Goal: Find specific page/section: Find specific page/section

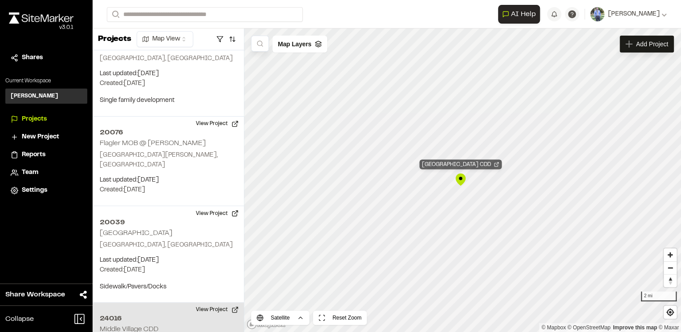
scroll to position [2545, 0]
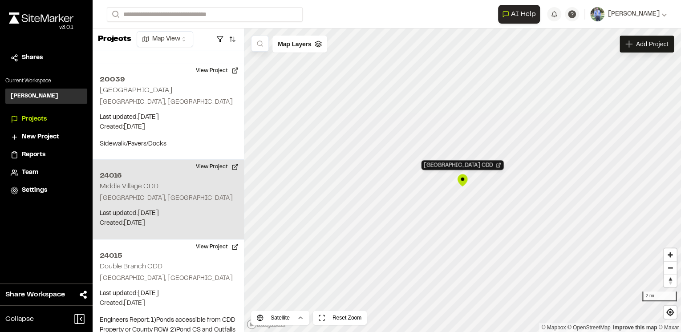
click at [461, 178] on div "[GEOGRAPHIC_DATA] CDD" at bounding box center [462, 180] width 13 height 13
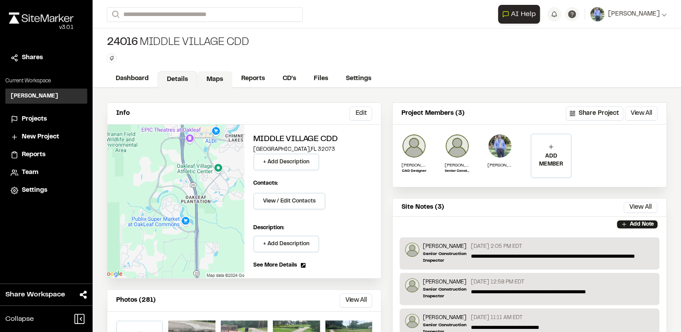
click at [209, 77] on link "Maps" at bounding box center [214, 79] width 35 height 17
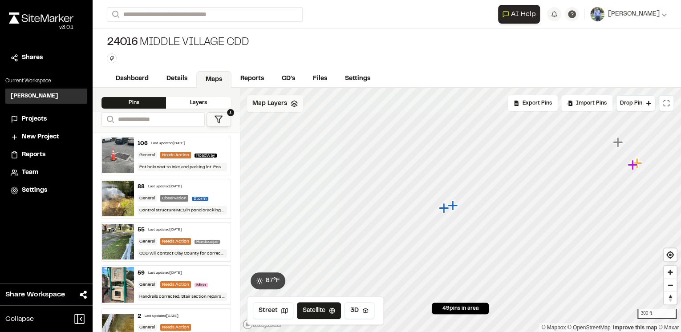
click at [295, 108] on div "Map Layers" at bounding box center [275, 103] width 56 height 17
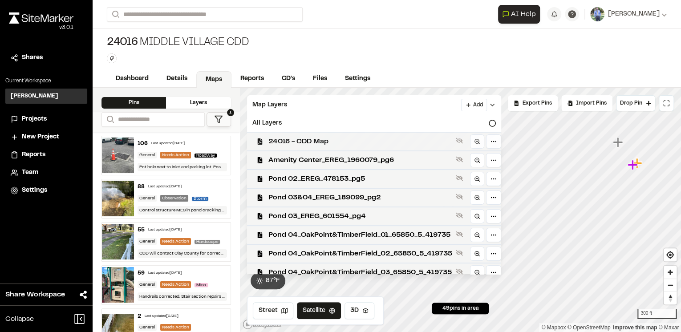
click at [328, 141] on span "24016 - CDD Map" at bounding box center [360, 141] width 184 height 11
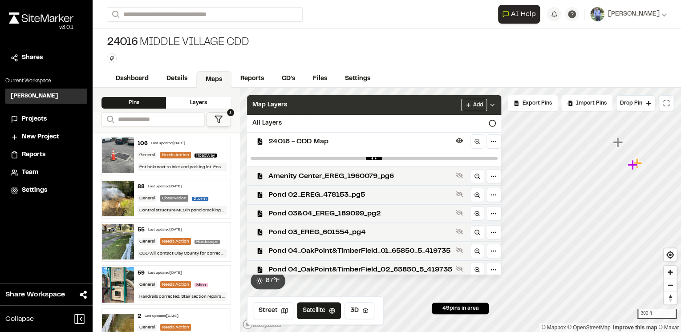
click at [496, 103] on icon at bounding box center [492, 104] width 7 height 7
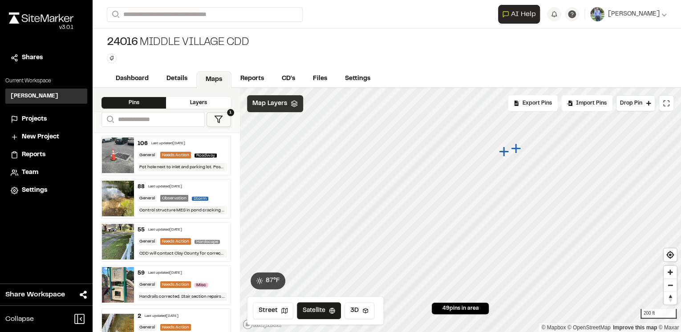
click at [292, 102] on icon at bounding box center [294, 103] width 7 height 7
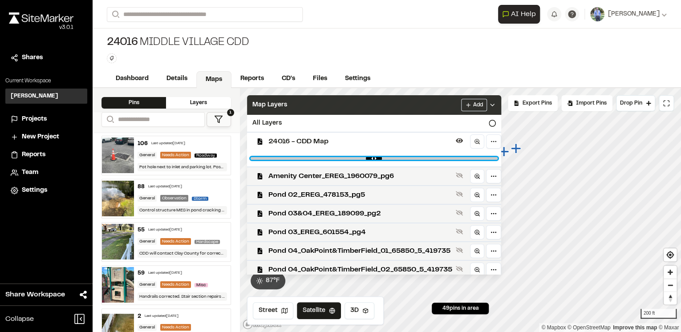
drag, startPoint x: 488, startPoint y: 158, endPoint x: 349, endPoint y: 160, distance: 138.4
type input "****"
click at [349, 160] on input "range" at bounding box center [374, 158] width 247 height 3
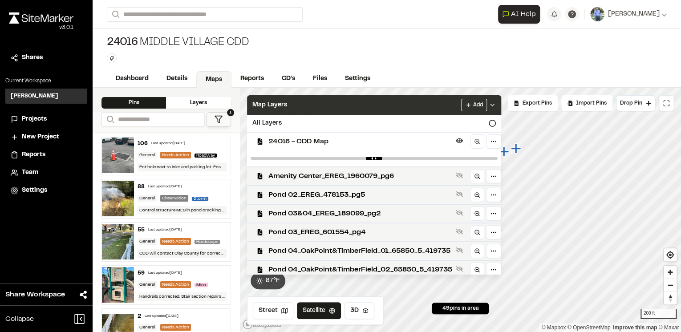
click at [496, 103] on icon at bounding box center [492, 104] width 7 height 7
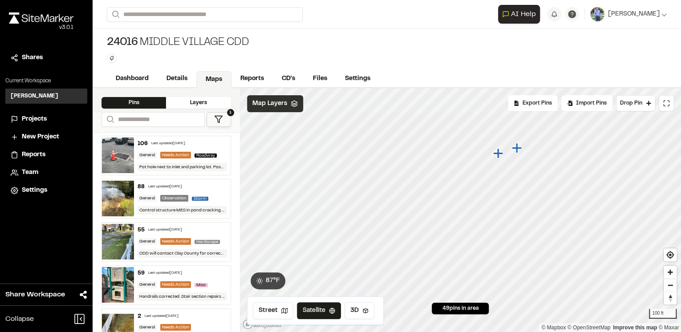
click at [501, 152] on icon "Map marker" at bounding box center [498, 153] width 10 height 10
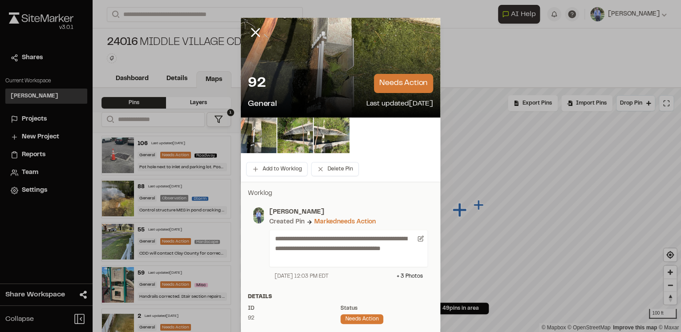
drag, startPoint x: 252, startPoint y: 31, endPoint x: 286, endPoint y: 74, distance: 54.8
click at [252, 31] on line at bounding box center [256, 33] width 8 height 8
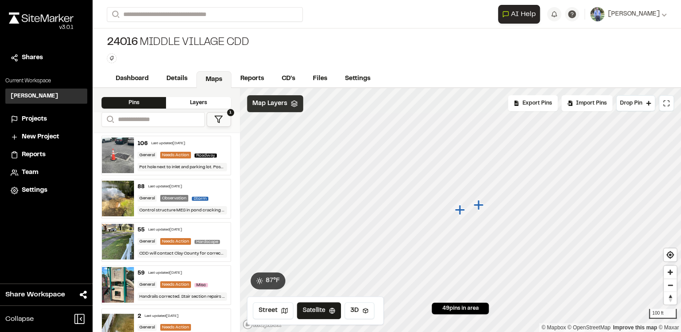
click at [479, 207] on icon "Map marker" at bounding box center [478, 205] width 10 height 10
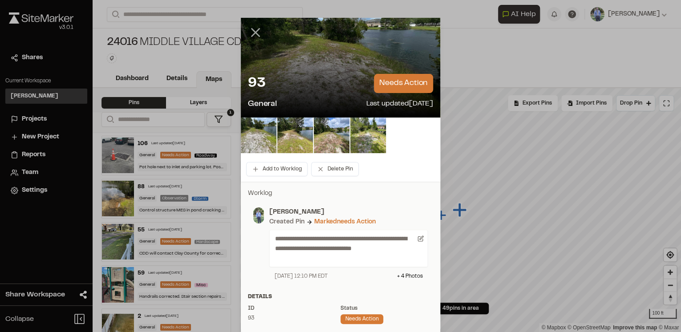
click at [254, 35] on icon at bounding box center [255, 32] width 15 height 15
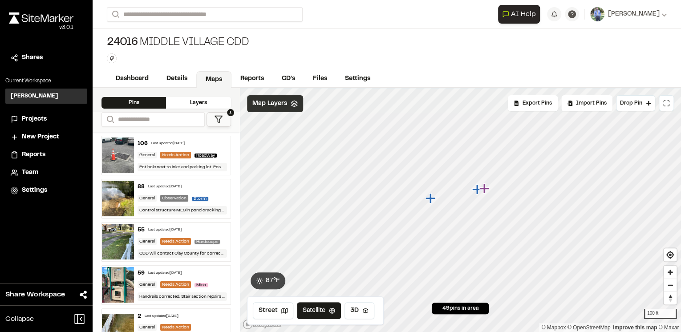
click at [431, 198] on icon "Map marker" at bounding box center [430, 198] width 10 height 10
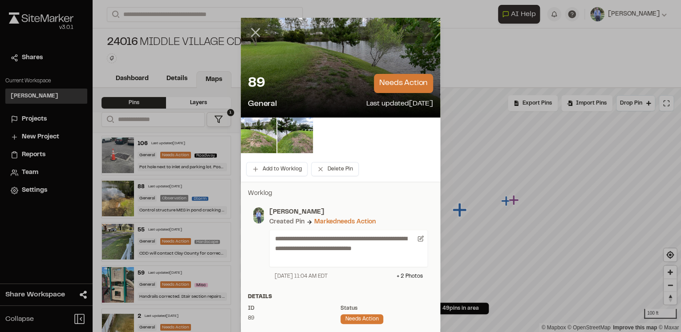
click at [254, 31] on line at bounding box center [256, 33] width 8 height 8
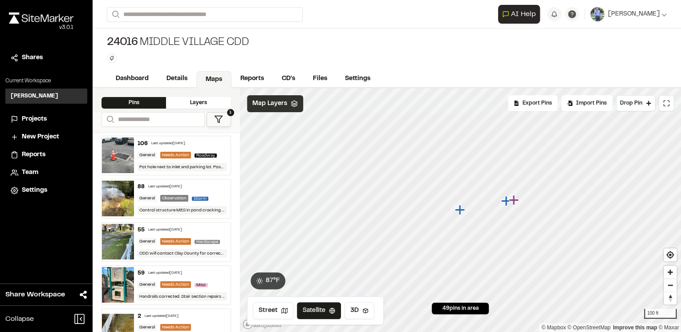
click at [506, 200] on icon "Map marker" at bounding box center [506, 201] width 10 height 10
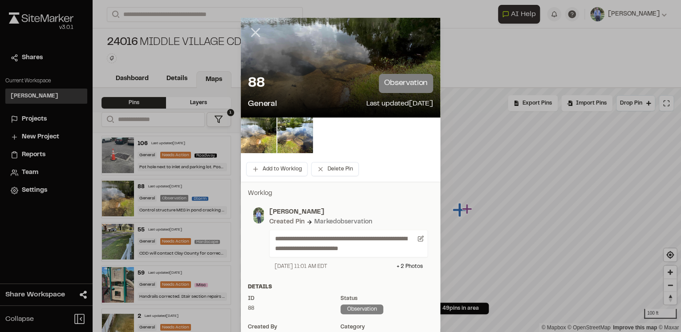
click at [253, 32] on line at bounding box center [256, 33] width 8 height 8
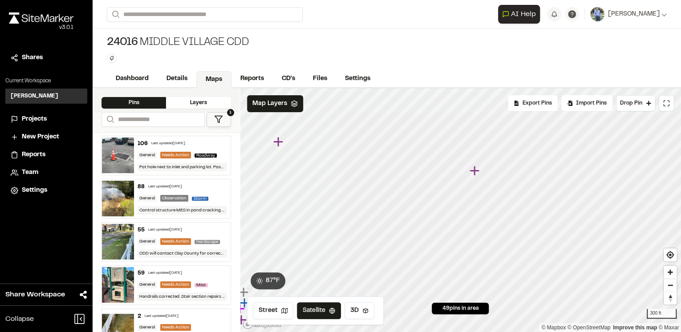
click at [476, 172] on icon "Map marker" at bounding box center [474, 171] width 10 height 10
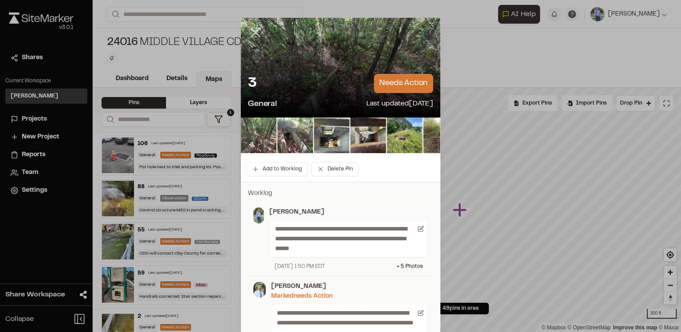
click at [254, 31] on line at bounding box center [256, 33] width 8 height 8
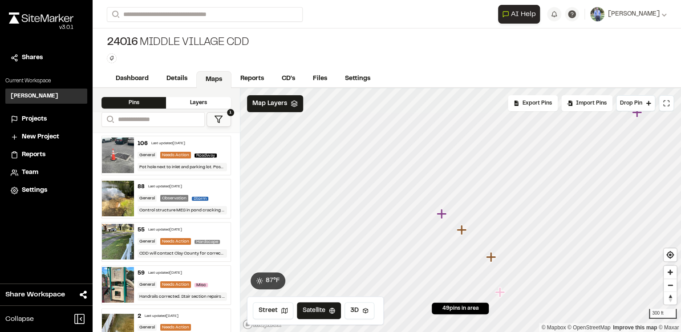
click at [443, 215] on icon "Map marker" at bounding box center [441, 214] width 10 height 10
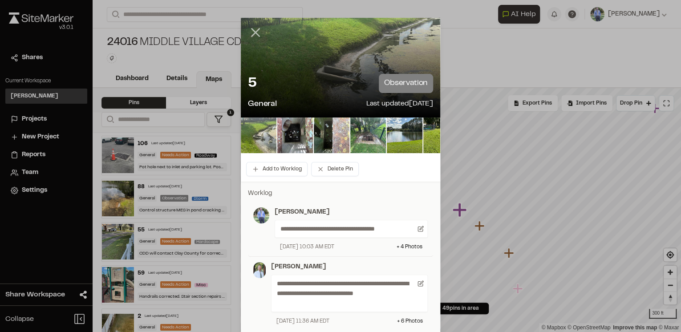
click at [252, 30] on line at bounding box center [256, 33] width 8 height 8
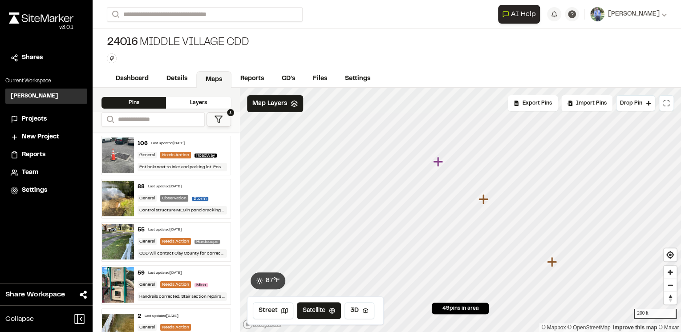
click at [553, 263] on icon "Map marker" at bounding box center [552, 262] width 10 height 10
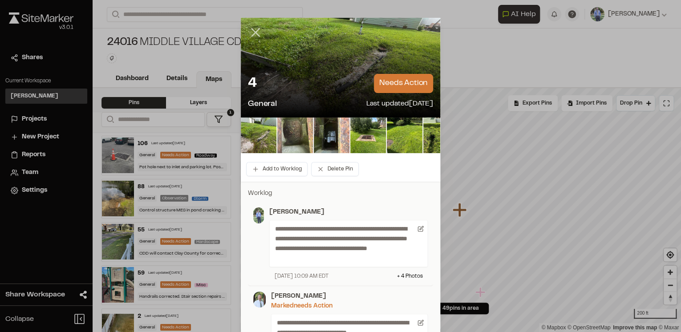
click at [253, 31] on icon at bounding box center [255, 32] width 15 height 15
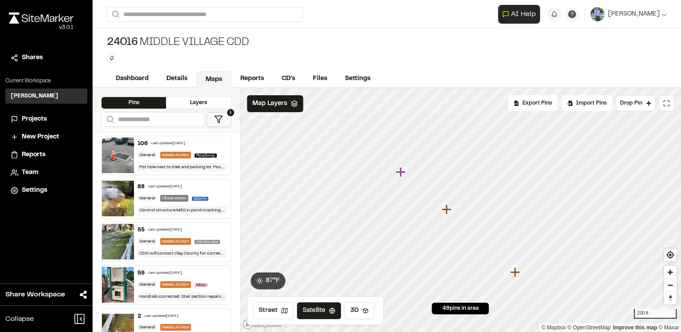
click at [401, 173] on icon "Map marker" at bounding box center [400, 172] width 10 height 10
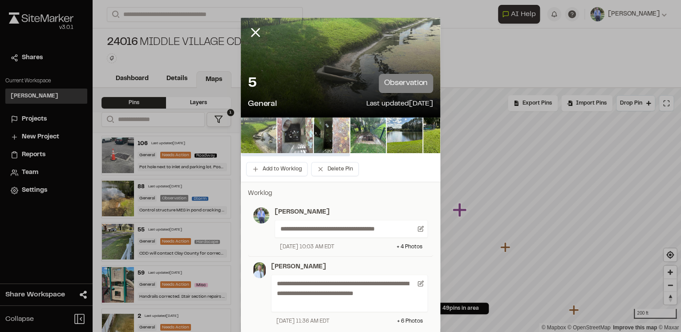
click at [295, 138] on img at bounding box center [295, 135] width 36 height 36
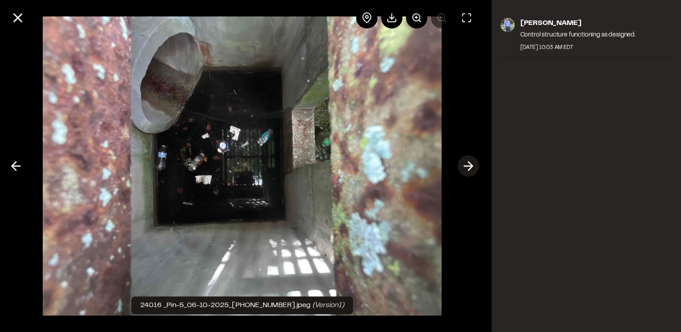
click at [470, 166] on line at bounding box center [468, 166] width 8 height 0
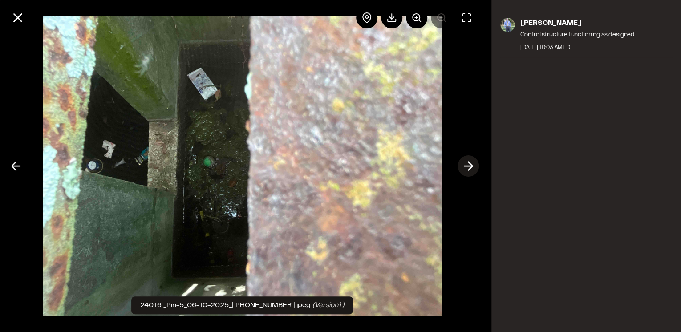
click at [470, 166] on line at bounding box center [468, 166] width 8 height 0
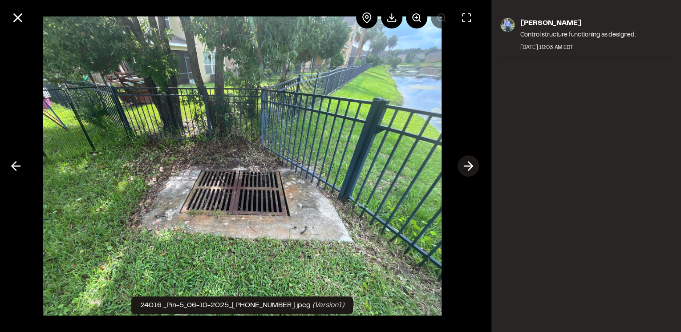
click at [470, 166] on line at bounding box center [468, 166] width 8 height 0
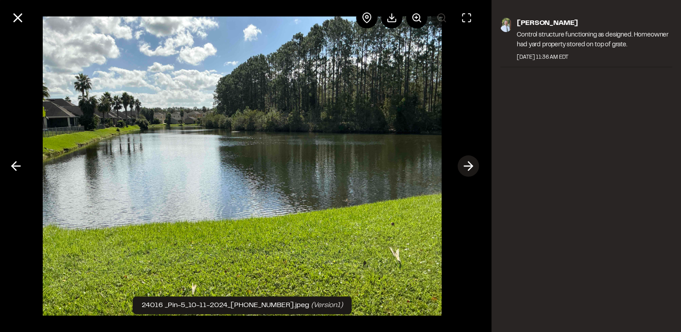
click at [470, 166] on line at bounding box center [468, 166] width 8 height 0
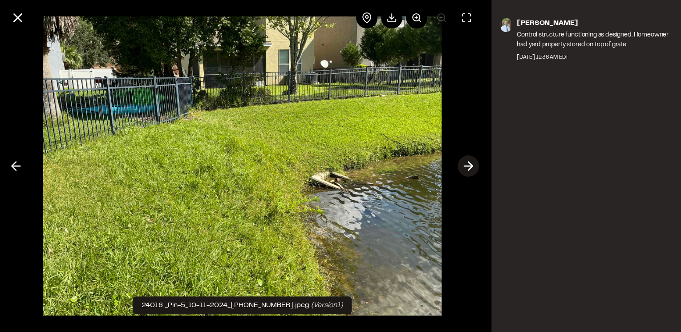
click at [470, 166] on line at bounding box center [468, 166] width 8 height 0
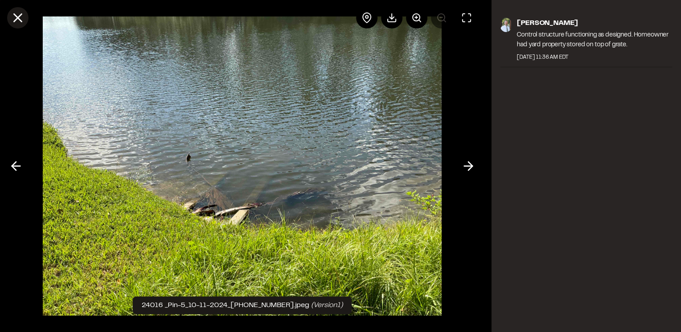
click at [18, 18] on line at bounding box center [18, 18] width 8 height 8
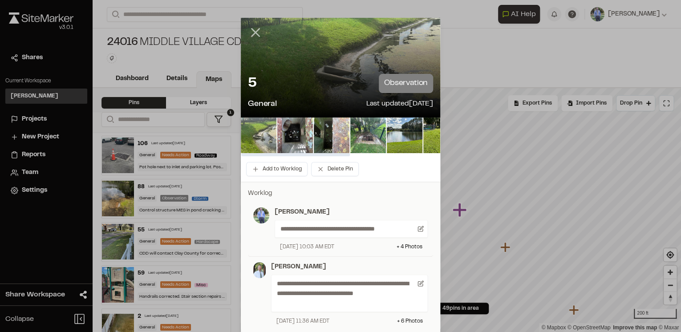
click at [254, 28] on icon at bounding box center [255, 32] width 15 height 15
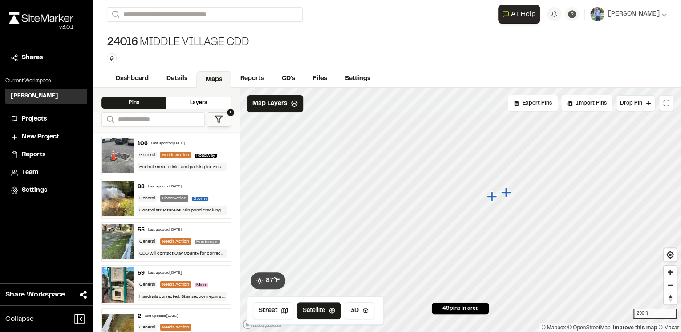
click at [33, 117] on span "Projects" at bounding box center [34, 119] width 25 height 10
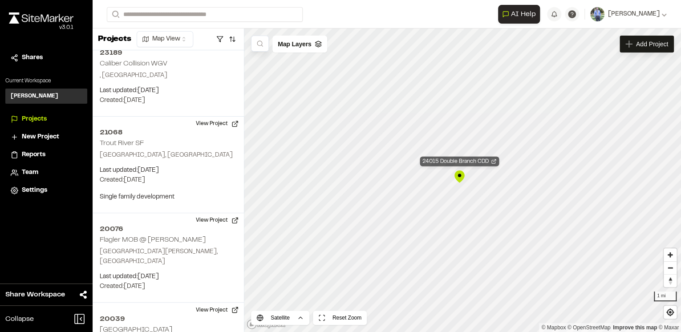
scroll to position [2545, 0]
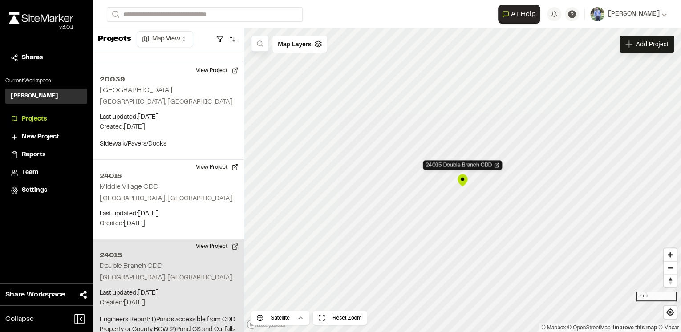
click at [465, 179] on div "24015 Double Branch CDD" at bounding box center [462, 180] width 13 height 13
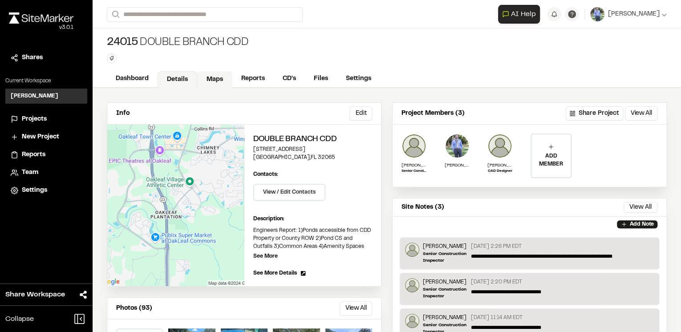
click at [207, 79] on link "Maps" at bounding box center [214, 79] width 35 height 17
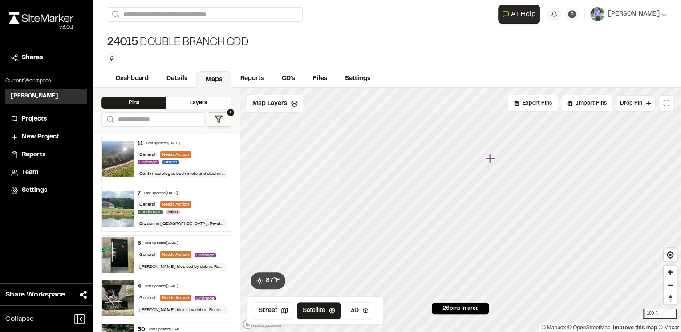
click at [489, 159] on icon "Map marker" at bounding box center [490, 158] width 10 height 10
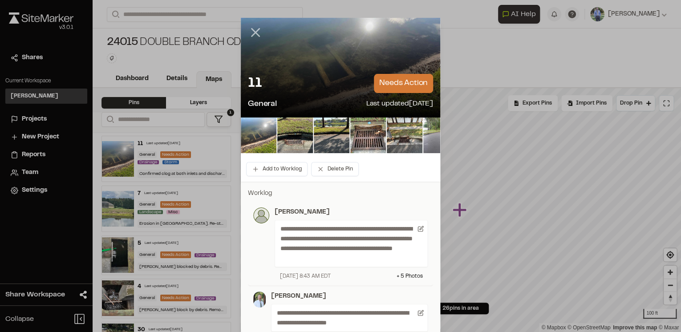
click at [252, 32] on line at bounding box center [256, 33] width 8 height 8
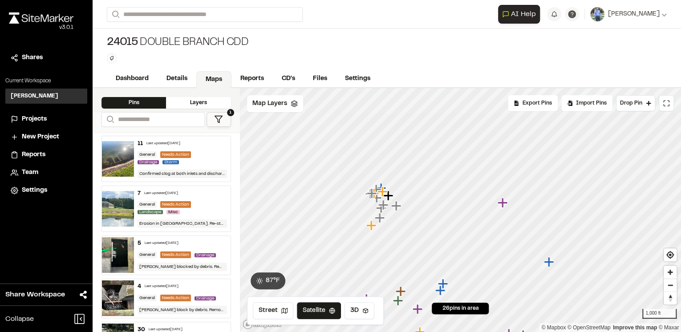
click at [212, 121] on button "1" at bounding box center [219, 119] width 24 height 15
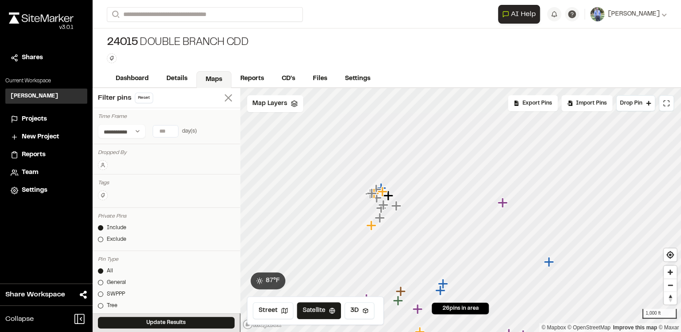
click at [225, 99] on line at bounding box center [228, 98] width 6 height 6
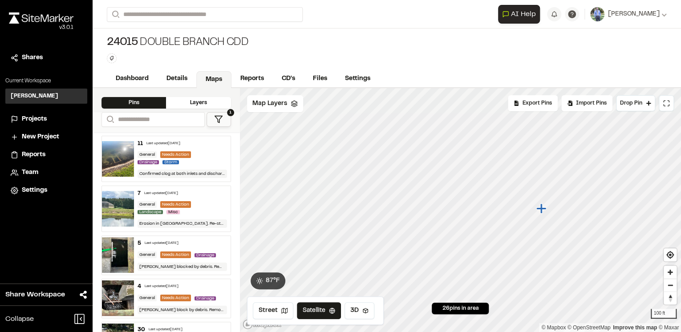
click at [543, 210] on icon "Map marker" at bounding box center [541, 208] width 10 height 10
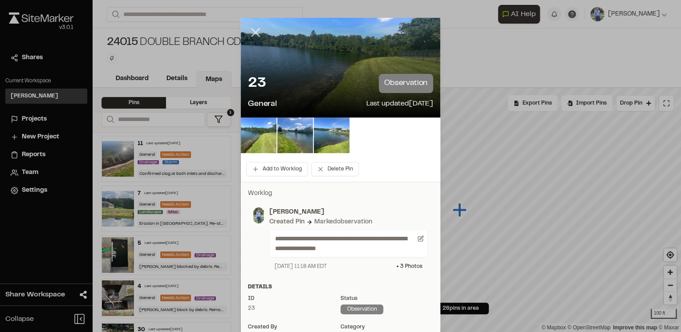
click at [255, 31] on line at bounding box center [256, 33] width 8 height 8
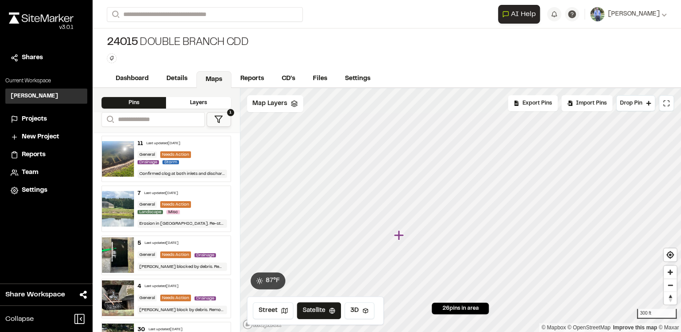
click at [401, 236] on icon "Map marker" at bounding box center [398, 235] width 10 height 10
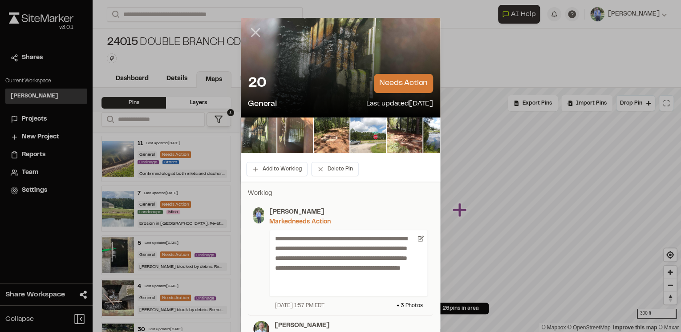
click at [254, 33] on line at bounding box center [256, 33] width 8 height 8
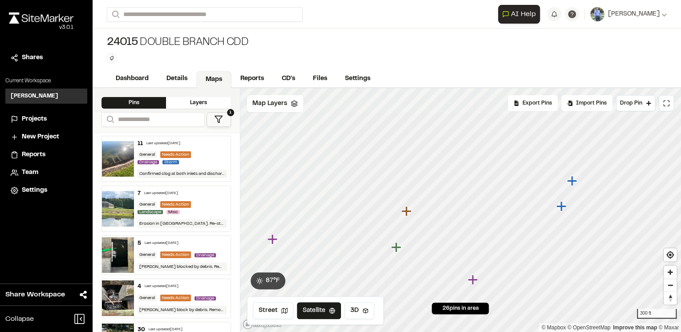
click at [396, 247] on icon "Map marker" at bounding box center [396, 247] width 10 height 10
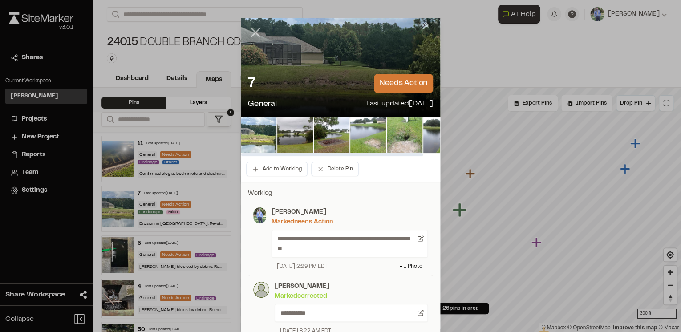
click at [253, 32] on line at bounding box center [256, 33] width 8 height 8
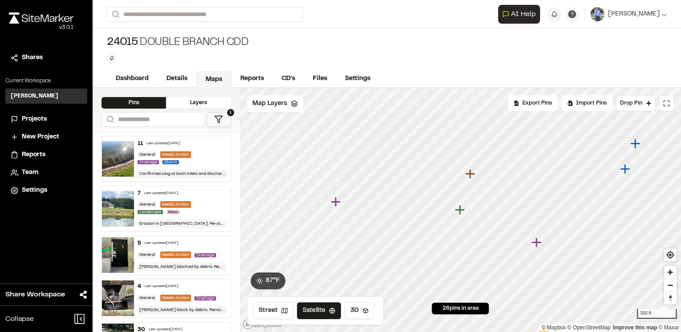
click at [473, 178] on icon "Map marker" at bounding box center [471, 174] width 12 height 12
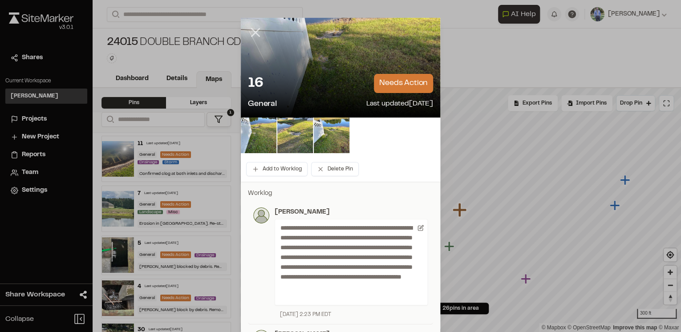
click at [250, 32] on icon at bounding box center [255, 32] width 15 height 15
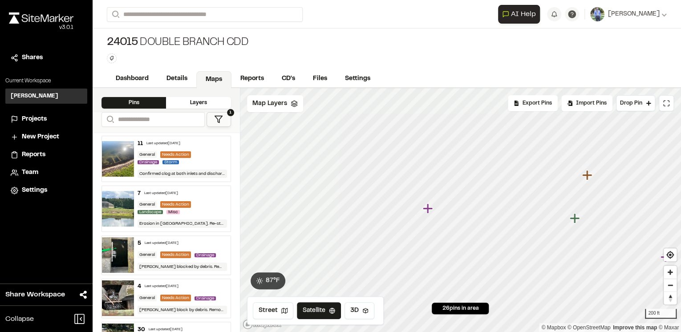
click at [427, 205] on icon "Map marker" at bounding box center [427, 208] width 10 height 10
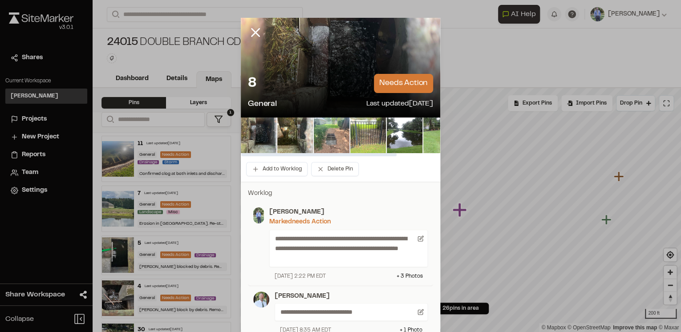
click at [320, 133] on img at bounding box center [332, 135] width 36 height 36
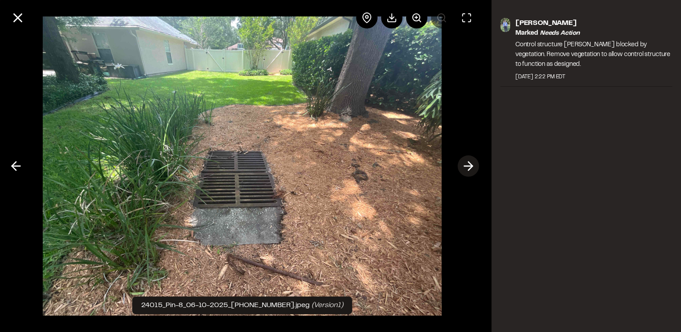
click at [468, 166] on icon at bounding box center [468, 165] width 14 height 15
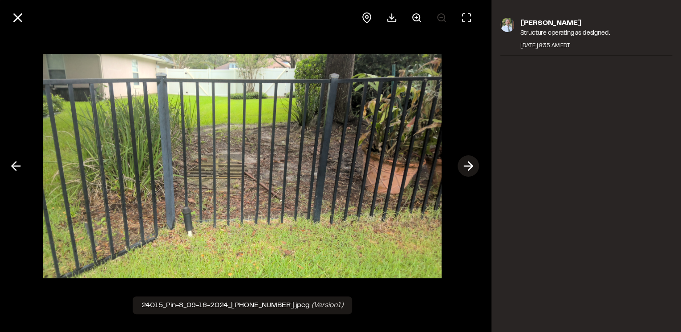
click at [470, 167] on icon at bounding box center [468, 165] width 14 height 15
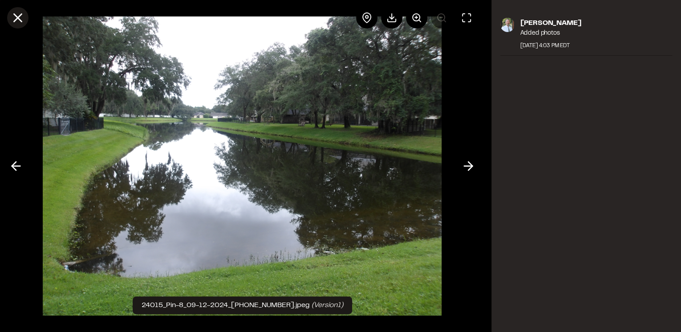
click at [13, 18] on icon at bounding box center [17, 17] width 15 height 15
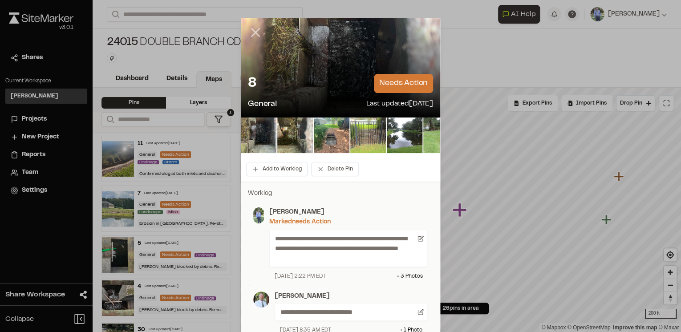
click at [252, 32] on line at bounding box center [256, 33] width 8 height 8
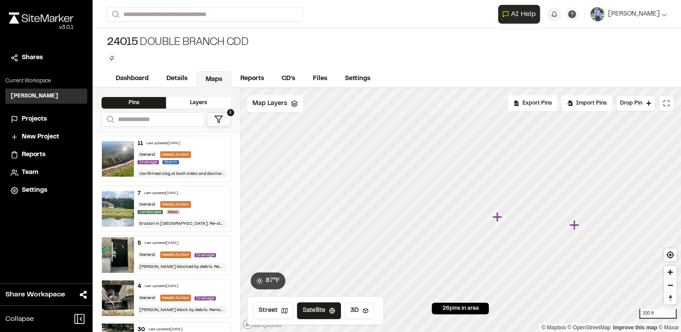
click at [576, 227] on icon "Map marker" at bounding box center [575, 225] width 12 height 12
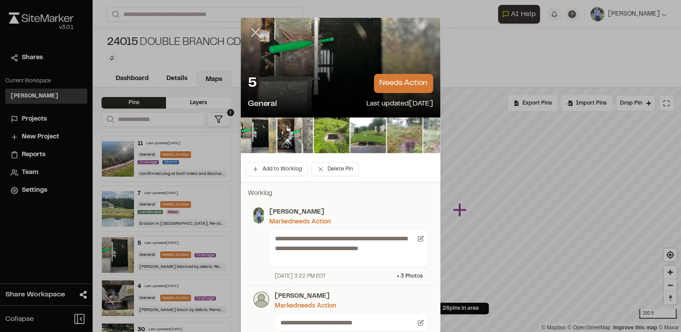
click at [253, 31] on icon at bounding box center [255, 32] width 15 height 15
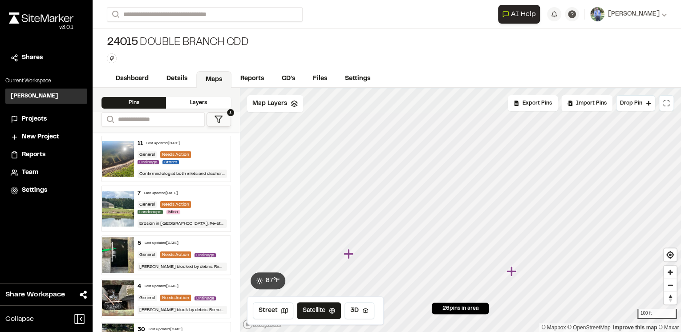
click at [512, 272] on icon "Map marker" at bounding box center [511, 271] width 10 height 10
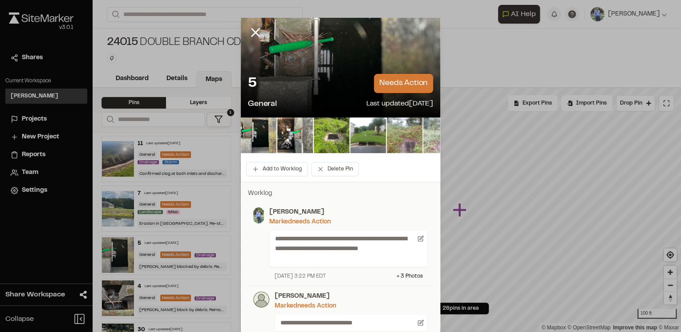
click at [252, 31] on line at bounding box center [256, 33] width 8 height 8
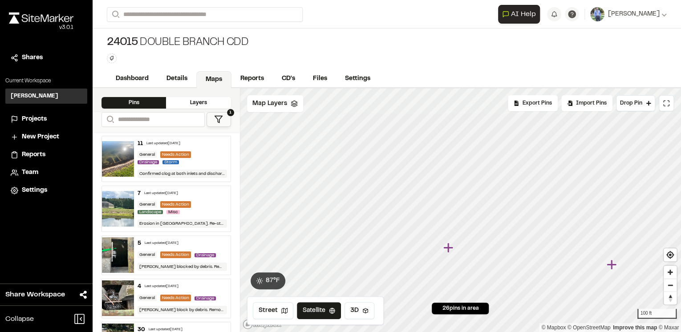
click at [450, 248] on icon "Map marker" at bounding box center [448, 248] width 10 height 10
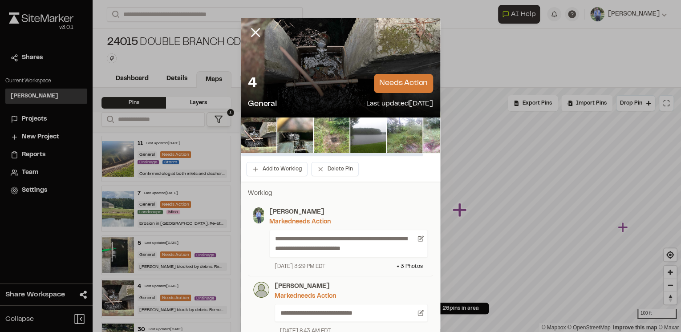
click at [330, 130] on img at bounding box center [332, 135] width 36 height 36
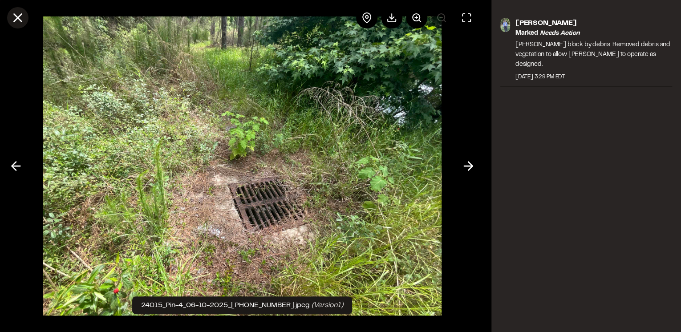
click at [19, 20] on icon at bounding box center [17, 17] width 15 height 15
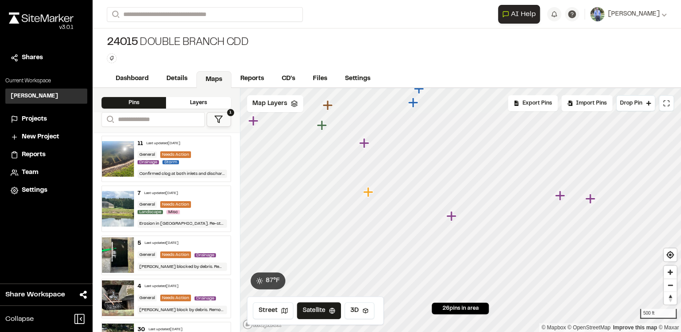
click at [452, 219] on icon "Map marker" at bounding box center [452, 217] width 12 height 12
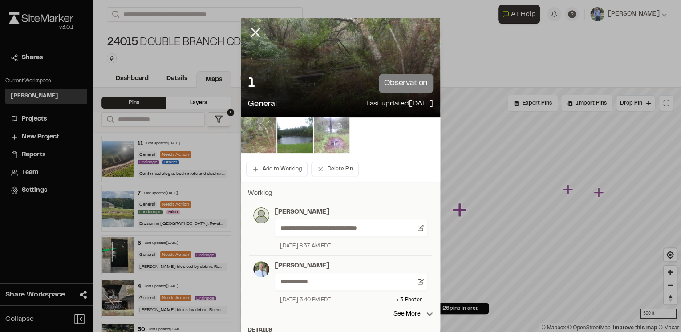
click at [259, 137] on img at bounding box center [259, 135] width 36 height 36
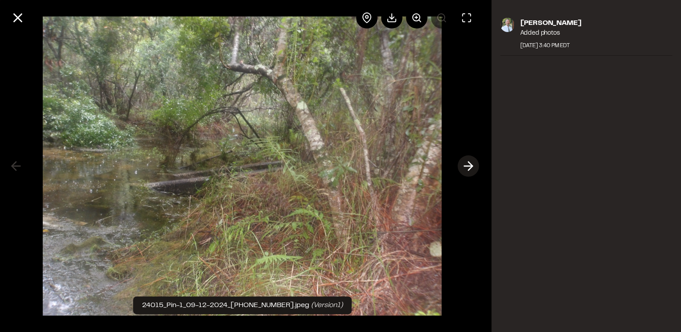
click at [470, 165] on icon at bounding box center [468, 165] width 14 height 15
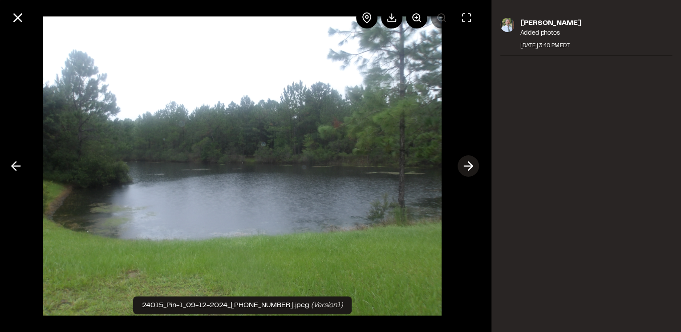
click at [470, 165] on icon at bounding box center [468, 165] width 14 height 15
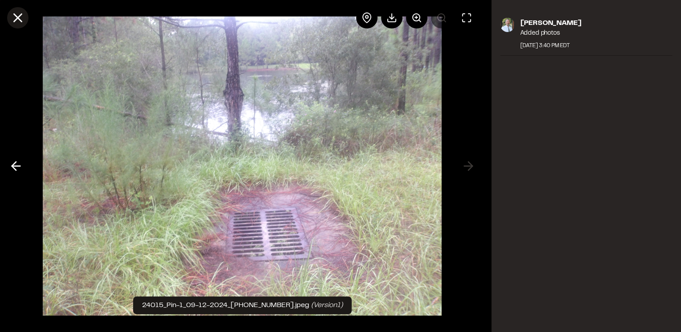
click at [16, 17] on icon at bounding box center [17, 17] width 15 height 15
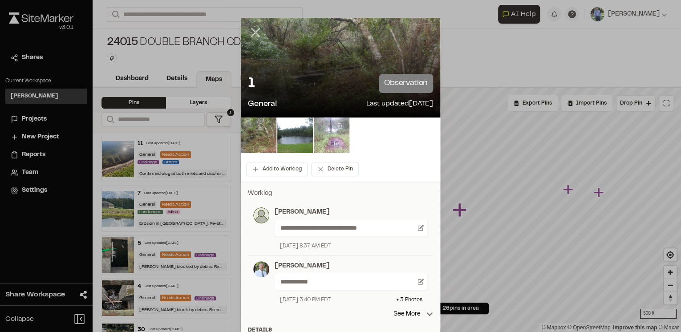
click at [248, 31] on icon at bounding box center [255, 32] width 15 height 15
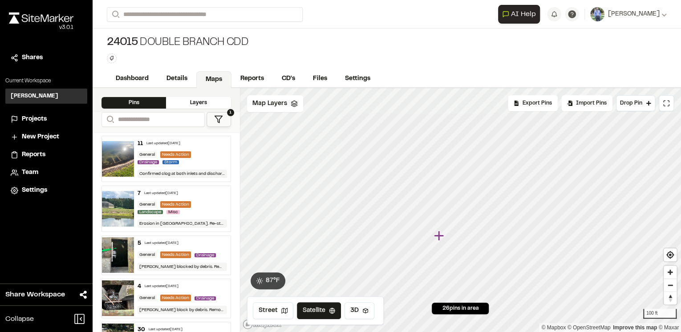
click at [442, 237] on icon "Map marker" at bounding box center [439, 236] width 12 height 12
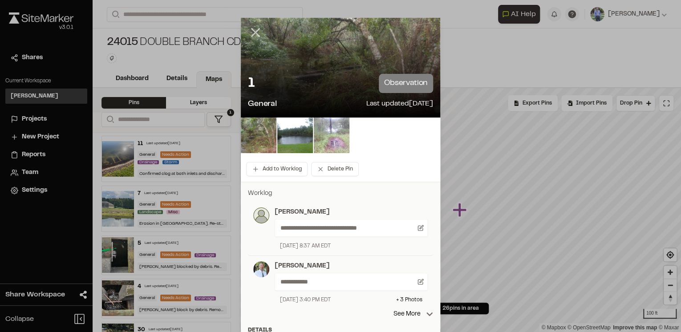
click at [255, 30] on line at bounding box center [256, 33] width 8 height 8
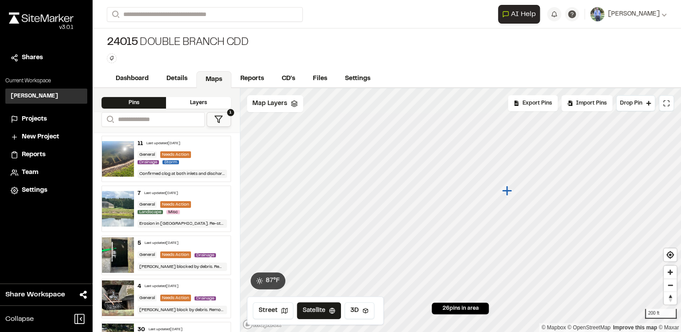
click at [504, 191] on icon "Map marker" at bounding box center [507, 191] width 10 height 10
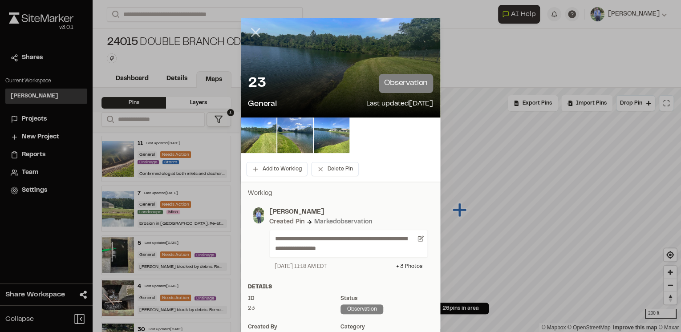
click at [254, 33] on line at bounding box center [256, 33] width 8 height 8
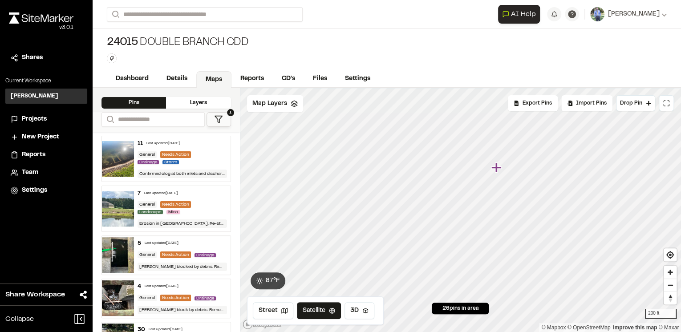
click at [498, 167] on icon "Map marker" at bounding box center [496, 167] width 10 height 10
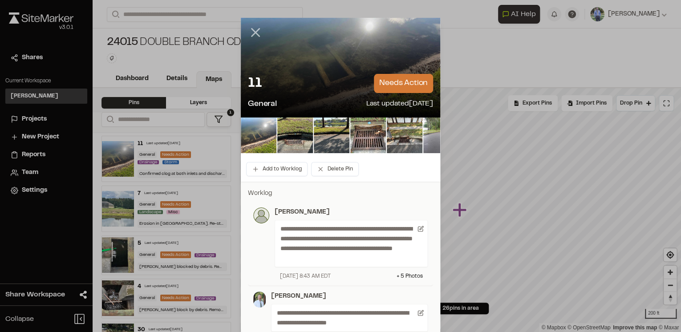
click at [253, 34] on icon at bounding box center [255, 32] width 15 height 15
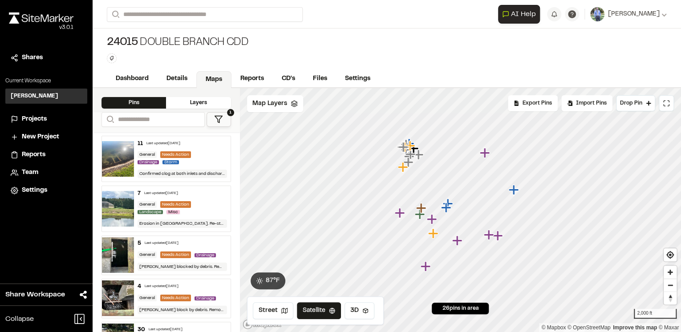
click at [220, 116] on icon at bounding box center [218, 119] width 9 height 9
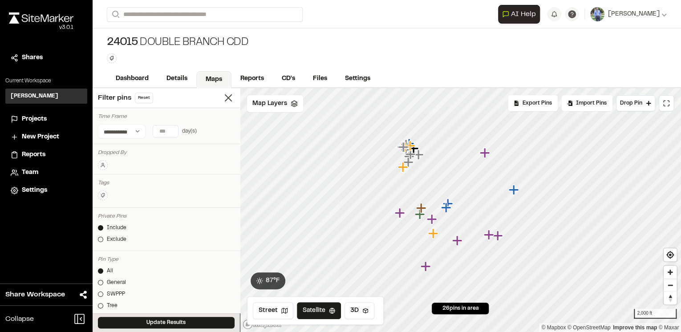
click at [104, 163] on icon at bounding box center [102, 164] width 5 height 5
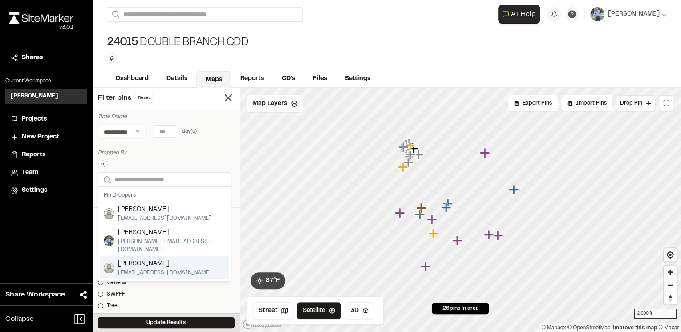
click at [143, 259] on span "Michael Williams" at bounding box center [164, 264] width 93 height 10
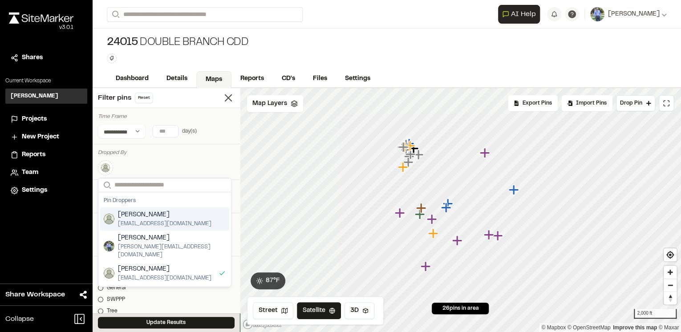
click at [182, 160] on div "Search Pin Droppers Mike Silverstein msilverstein@mdginc.com Branden J Marcinel…" at bounding box center [166, 168] width 137 height 16
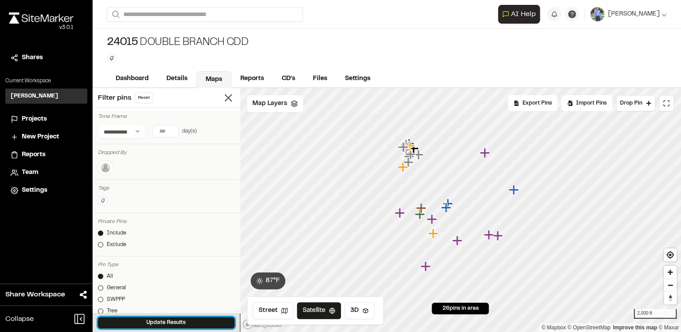
click at [168, 319] on button "Update Results" at bounding box center [166, 323] width 137 height 12
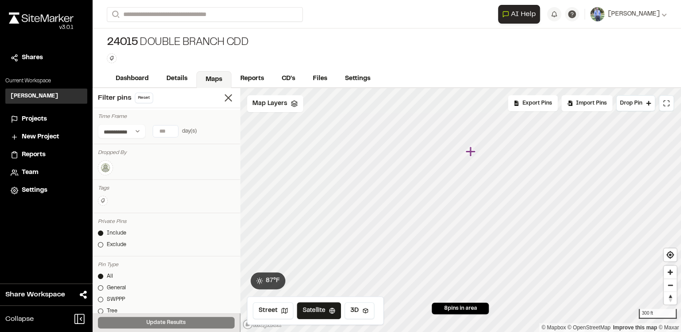
click at [472, 153] on icon "Map marker" at bounding box center [471, 152] width 12 height 12
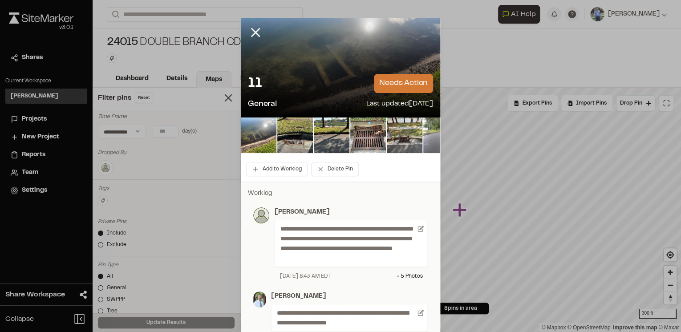
drag, startPoint x: 251, startPoint y: 34, endPoint x: 254, endPoint y: 39, distance: 6.2
click at [251, 33] on icon at bounding box center [255, 32] width 15 height 15
